Goal: Navigation & Orientation: Understand site structure

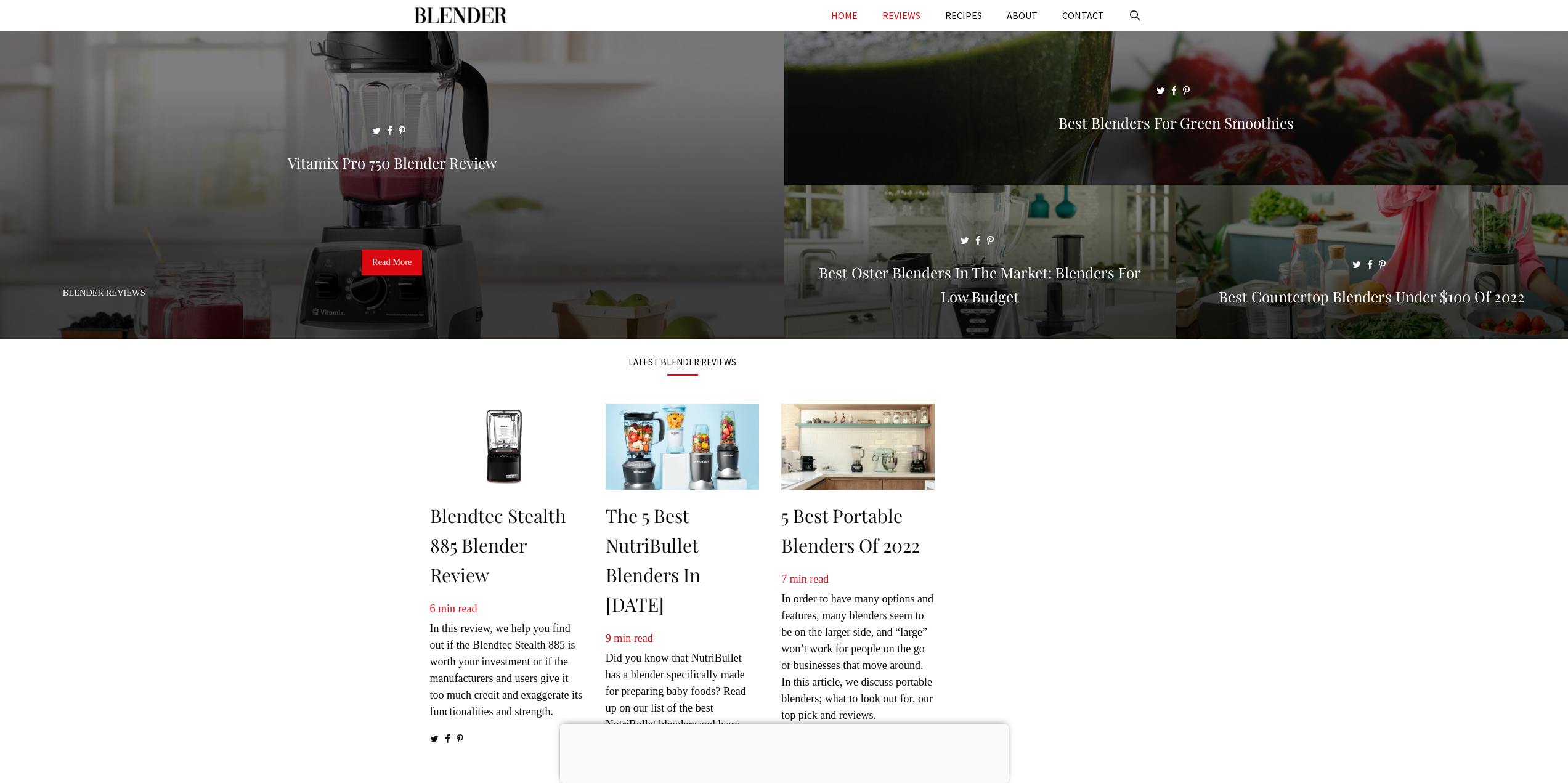
click at [879, 16] on link "REVIEWS" at bounding box center [901, 15] width 63 height 31
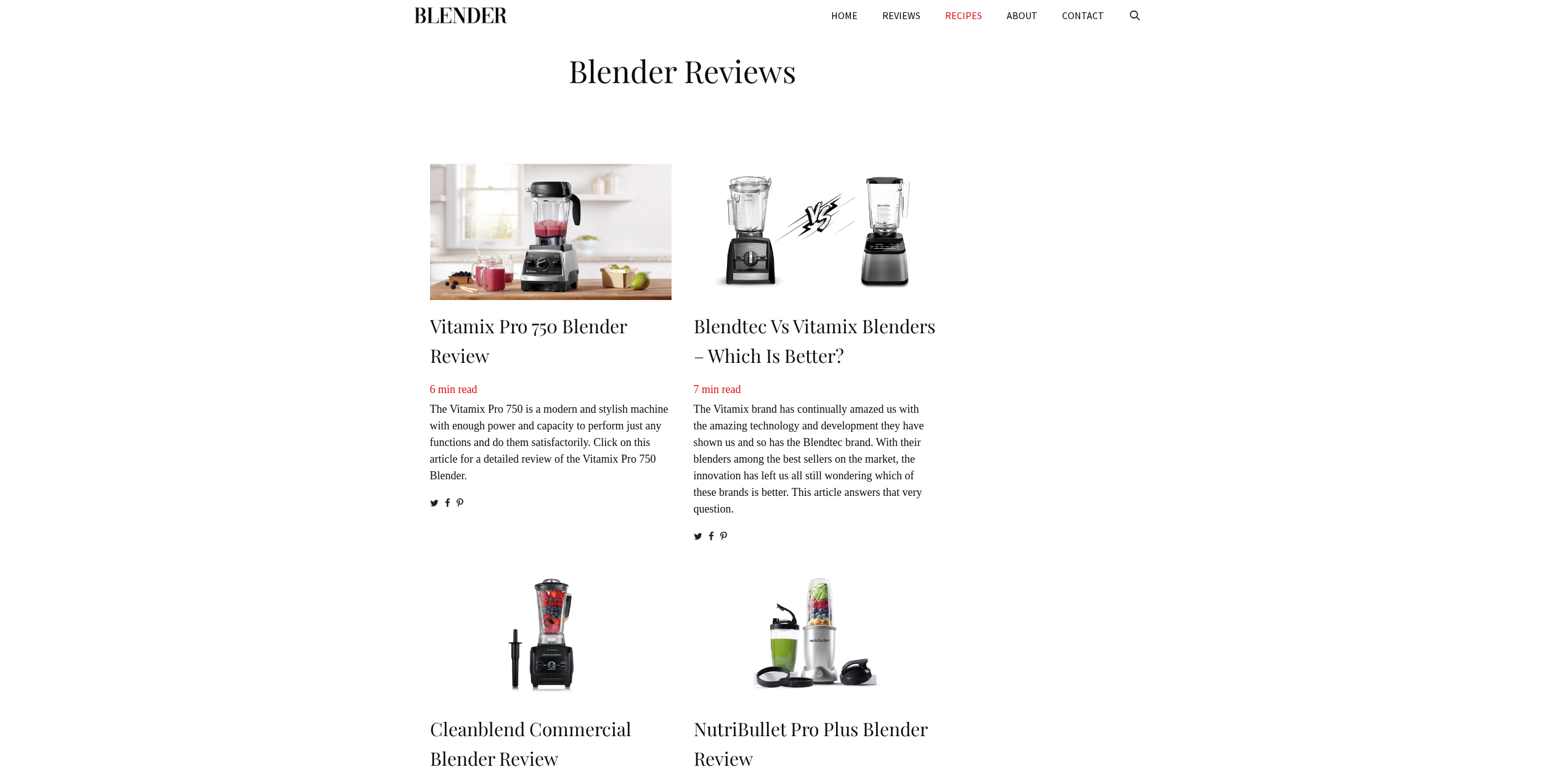
click at [969, 18] on link "RECIPES" at bounding box center [963, 15] width 61 height 31
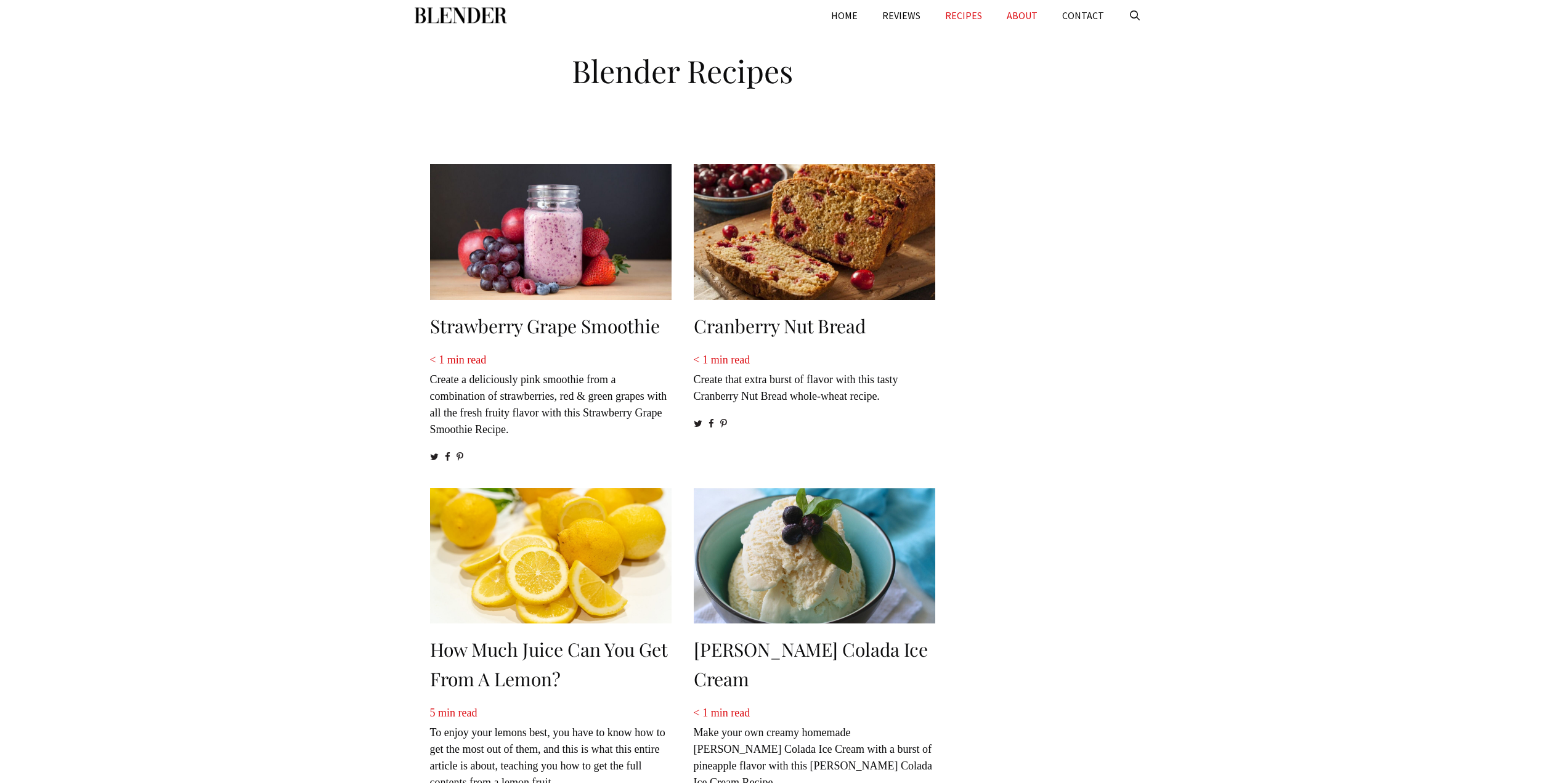
click at [1026, 17] on link "ABOUT" at bounding box center [1022, 15] width 55 height 31
